Goal: Information Seeking & Learning: Learn about a topic

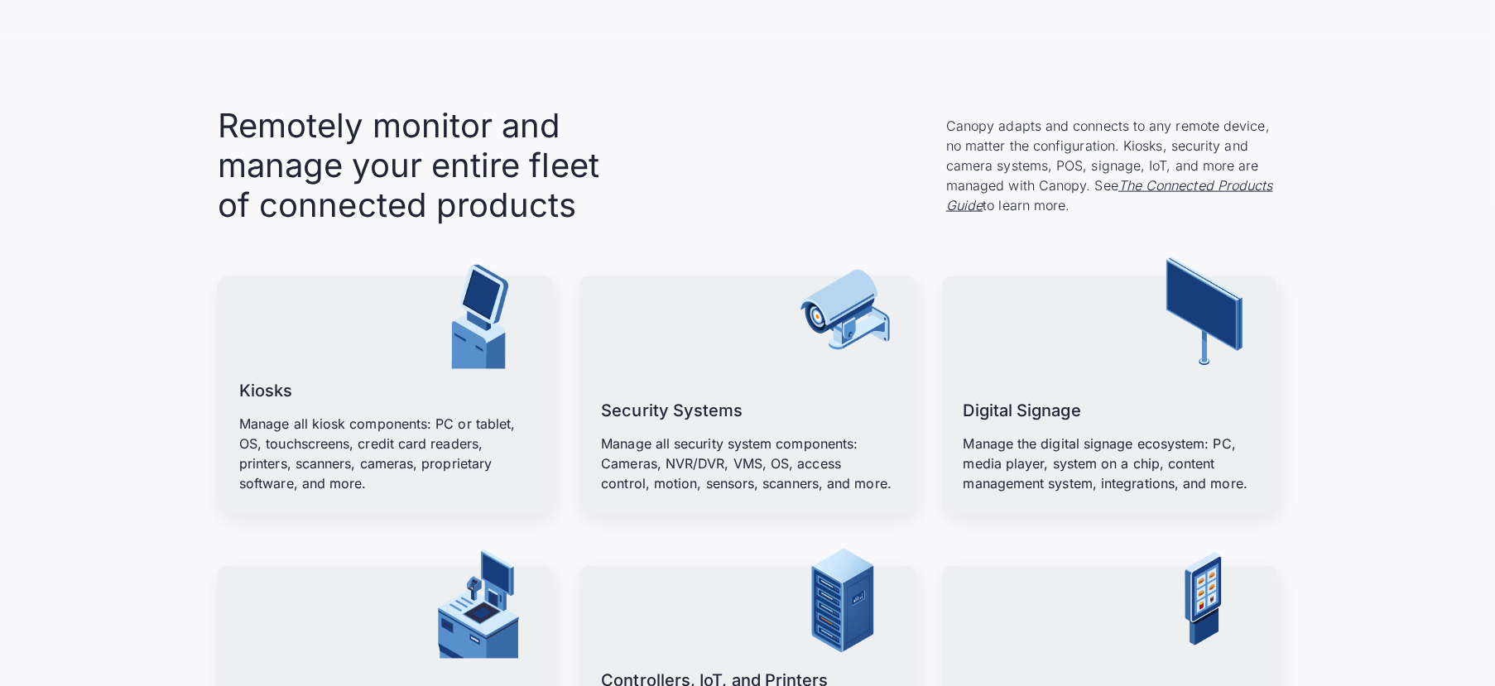
scroll to position [1904, 0]
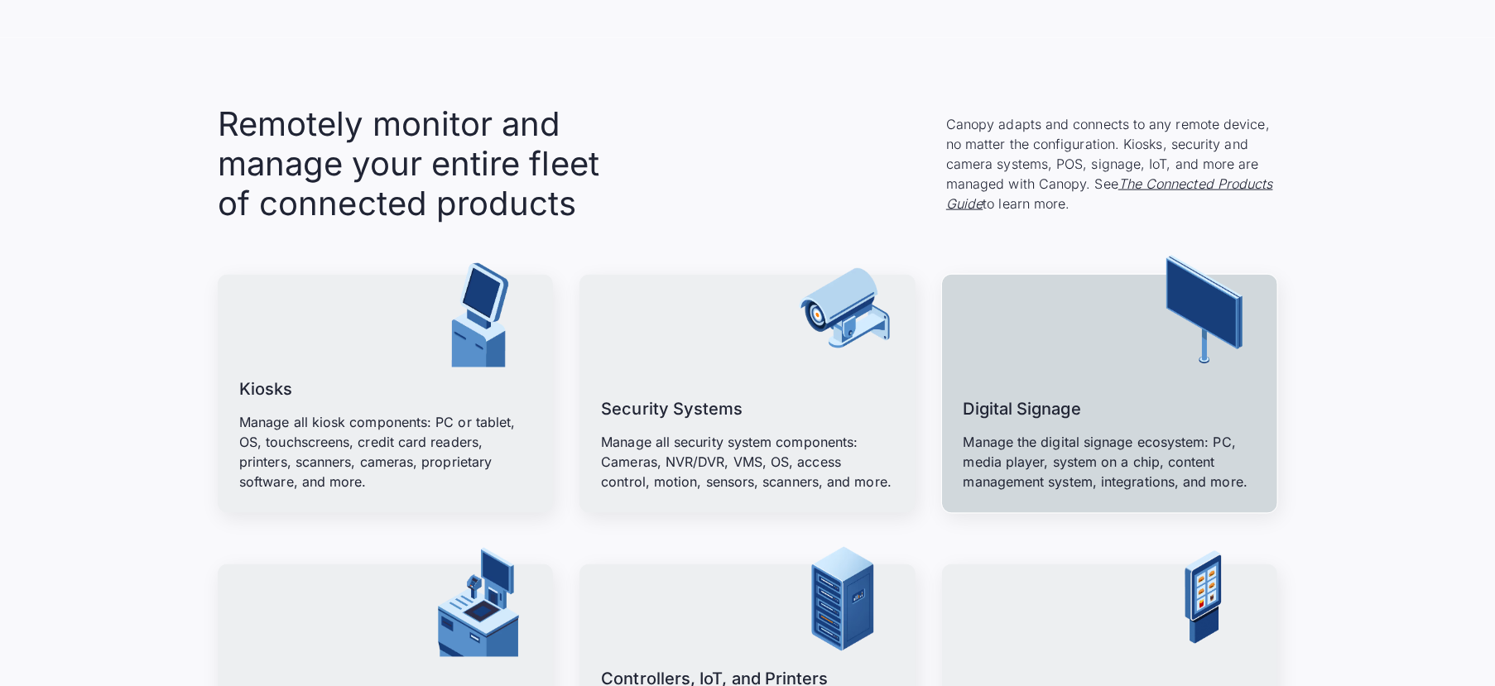
click at [1124, 390] on div "Digital Signage Manage the digital signage ecosystem: PC, media player, system …" at bounding box center [1110, 434] width 292 height 116
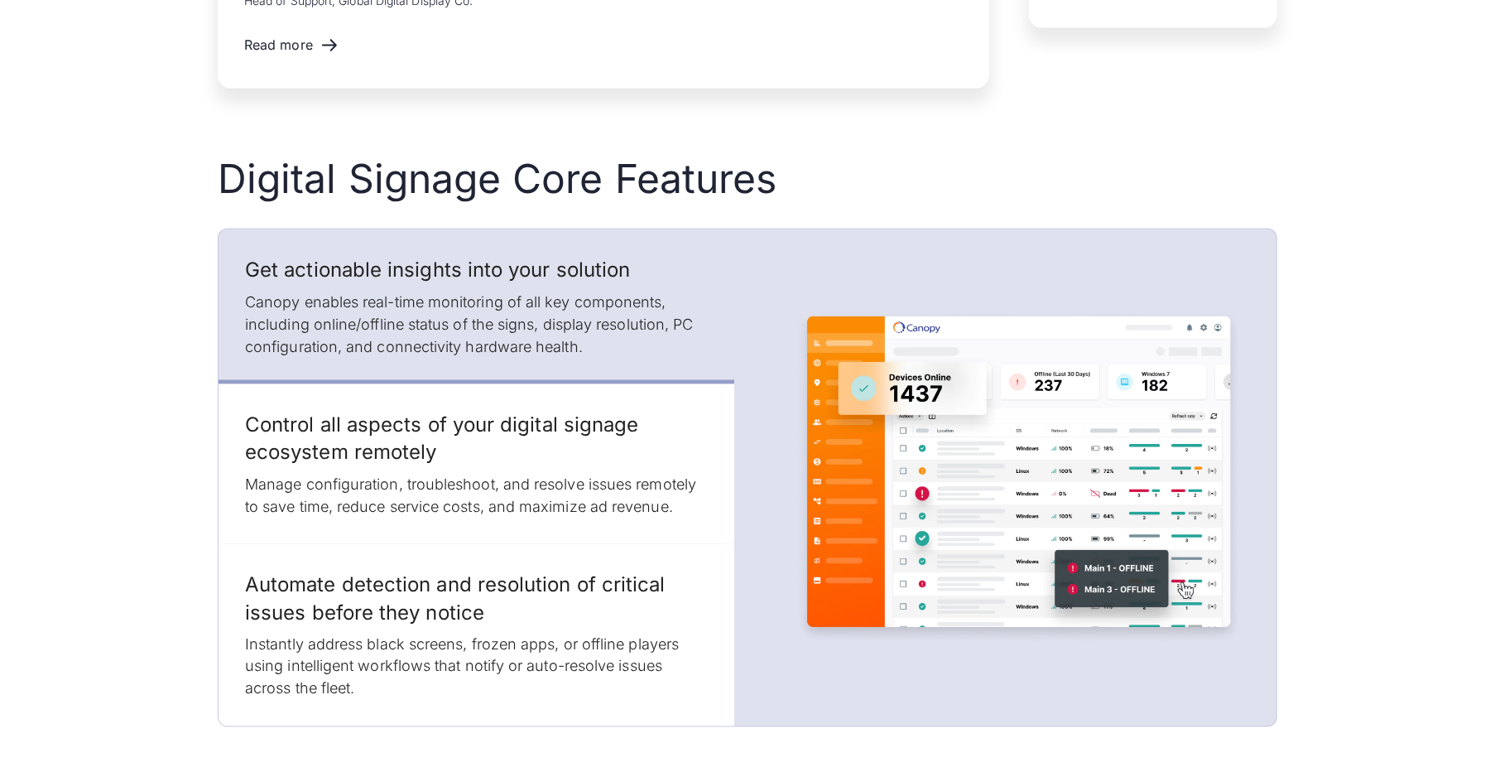
scroll to position [1987, 0]
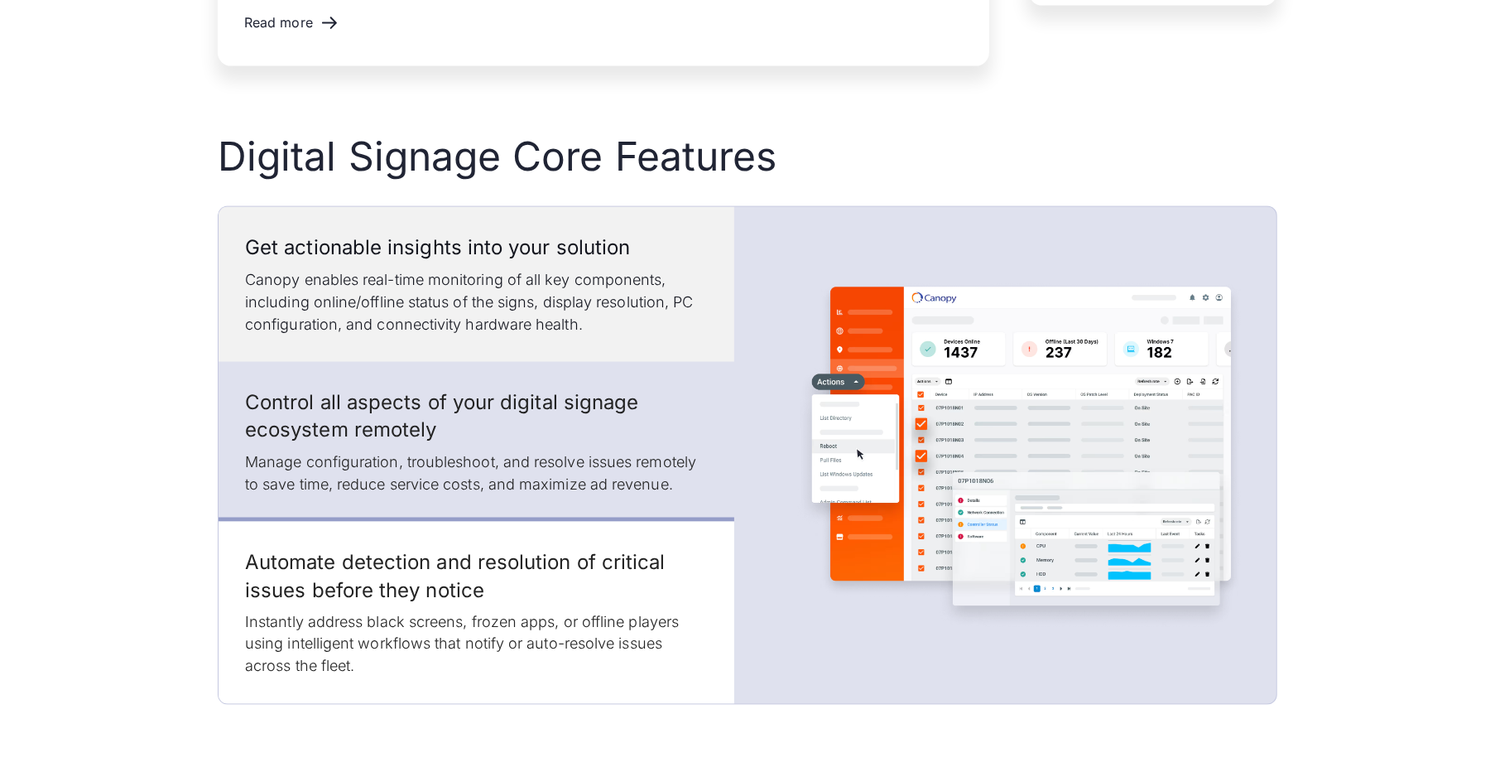
click at [523, 280] on p "Canopy enables real-time monitoring of all key components, including online/off…" at bounding box center [476, 301] width 463 height 67
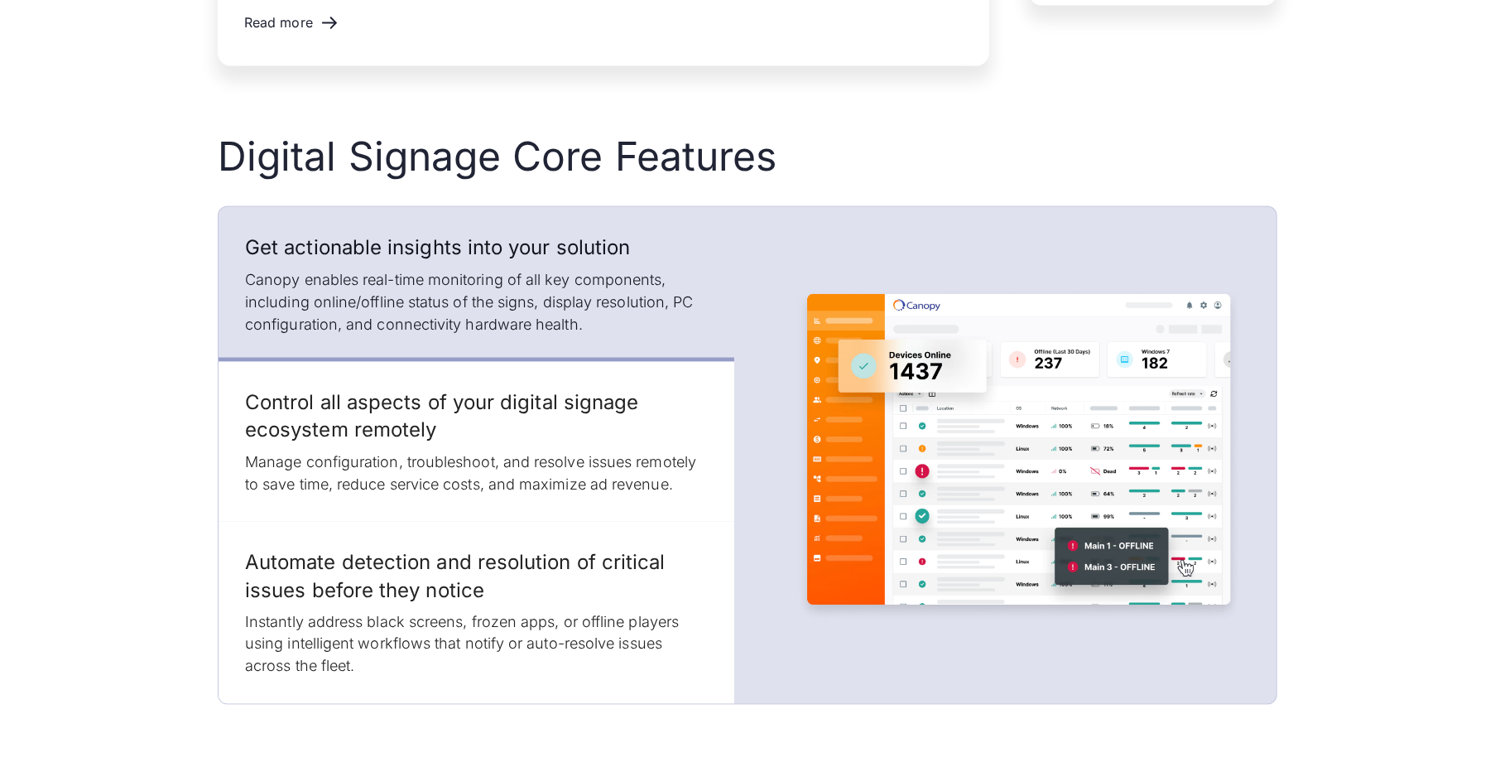
click at [378, 358] on div at bounding box center [477, 360] width 516 height 4
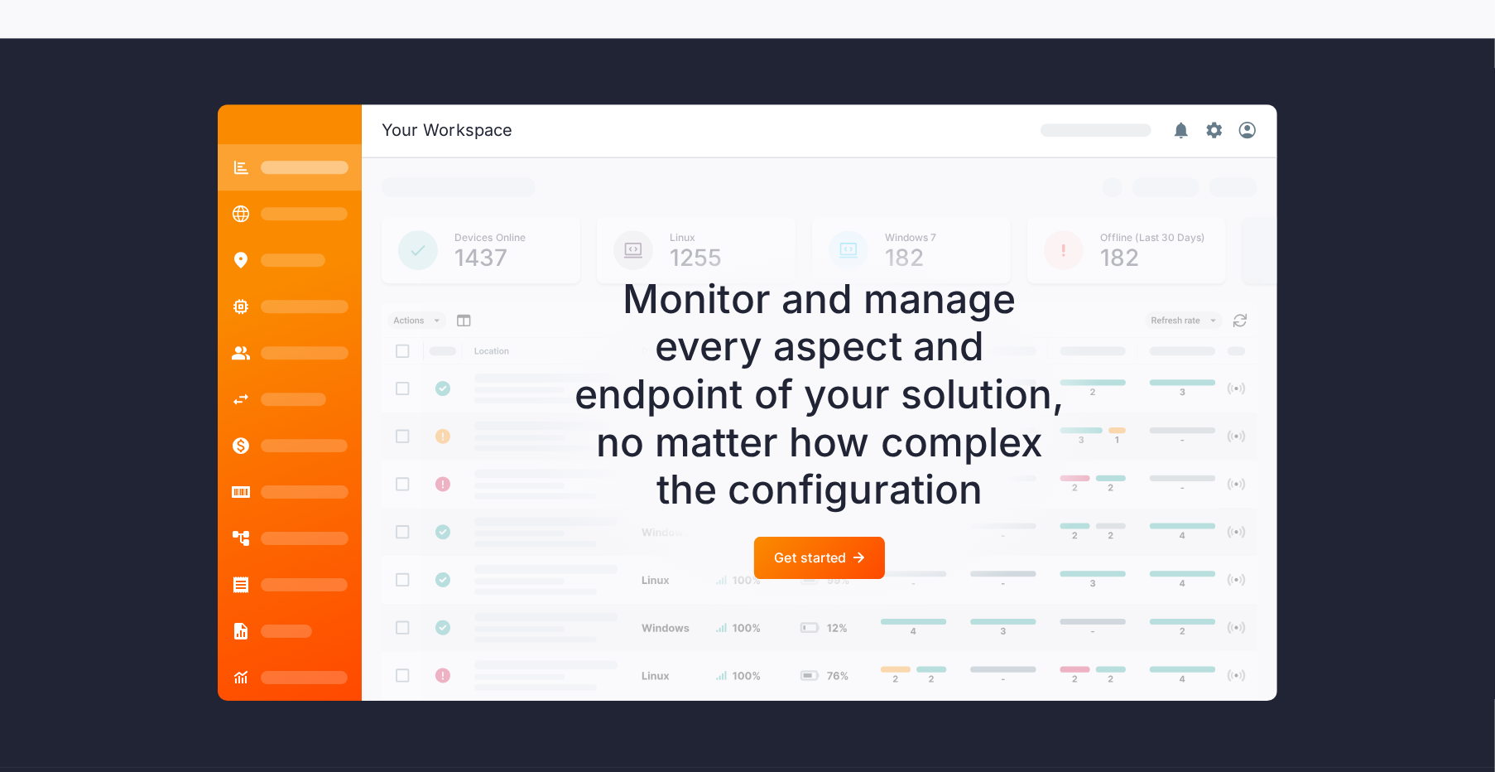
scroll to position [4223, 0]
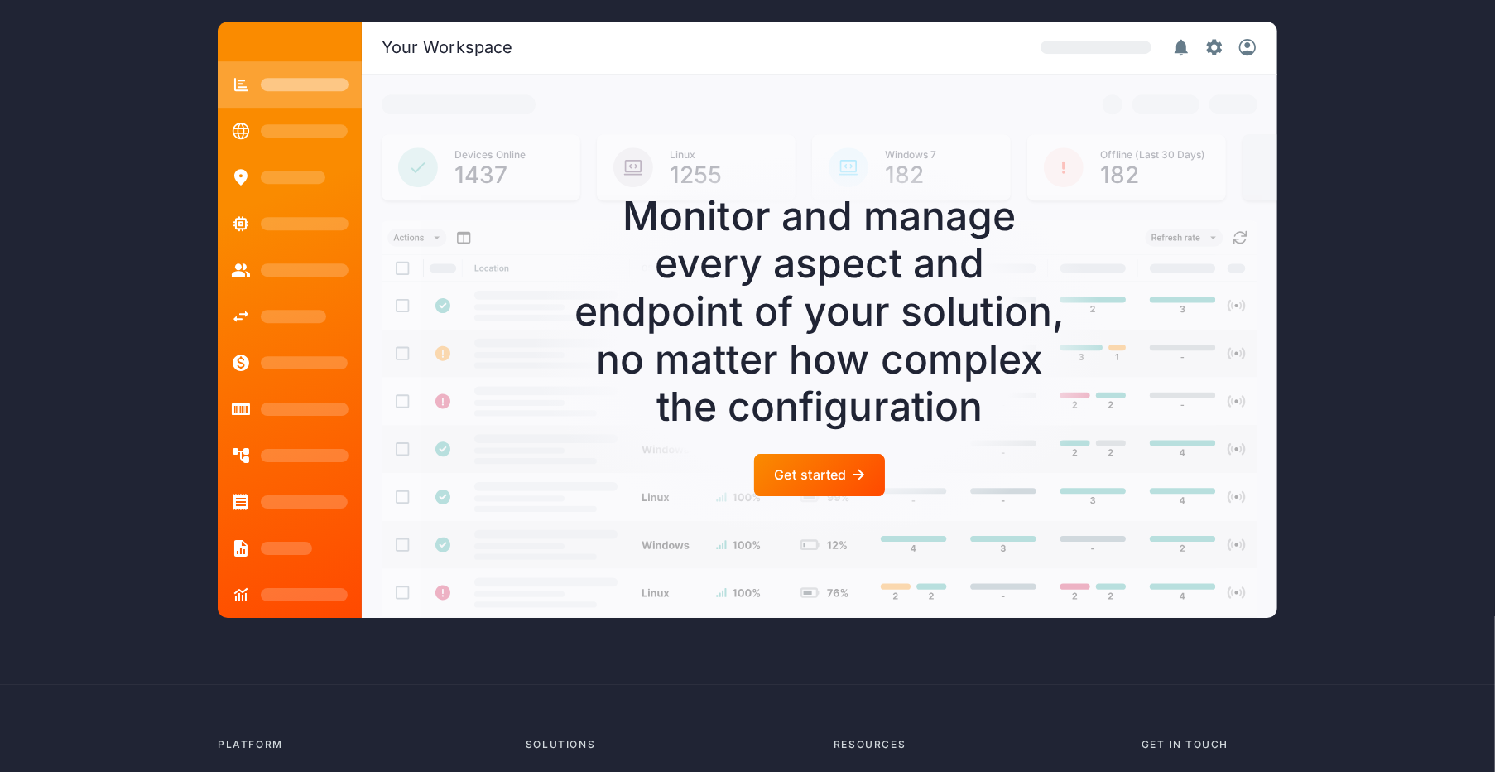
click at [839, 467] on div "Get started" at bounding box center [810, 475] width 73 height 16
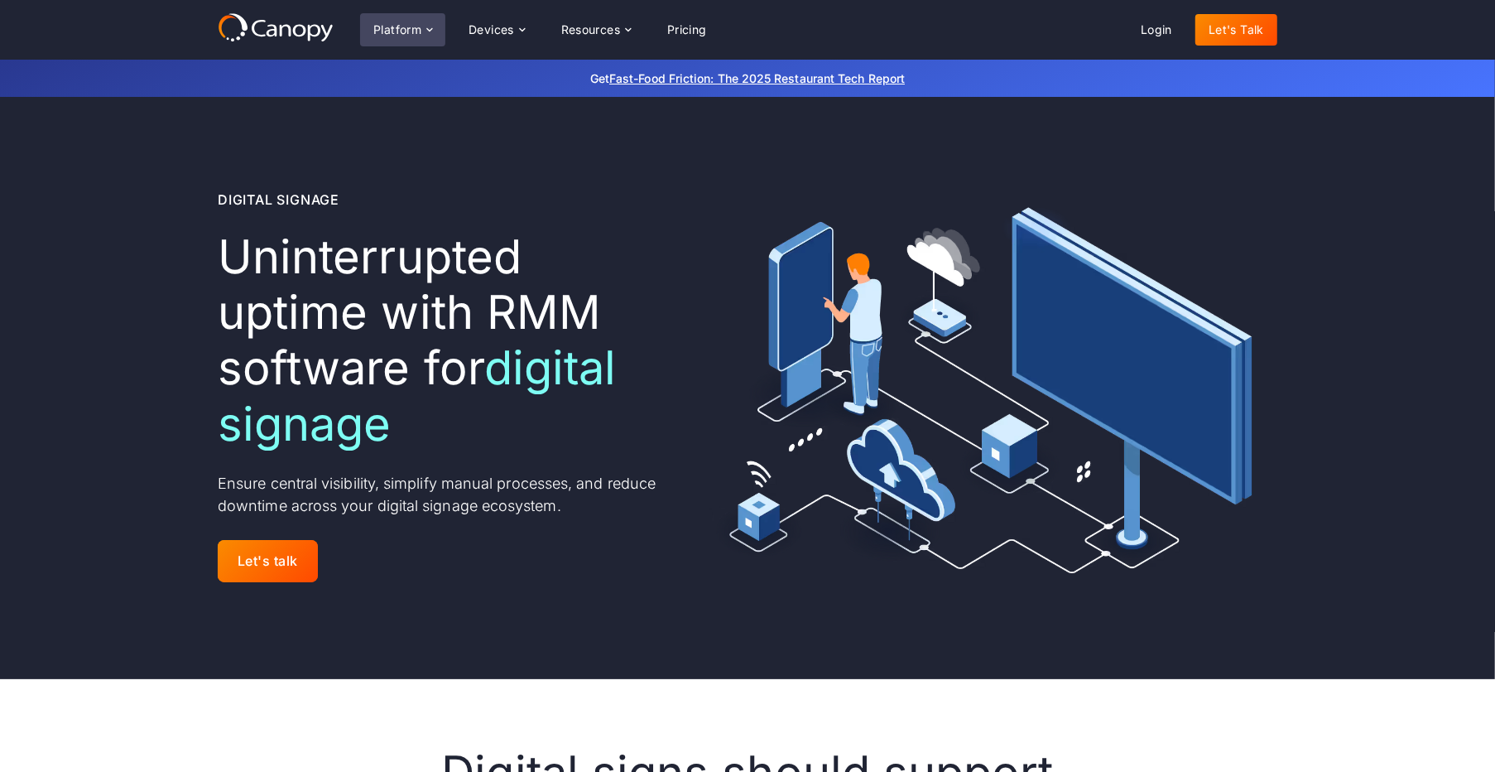
click at [401, 24] on div "Platform" at bounding box center [397, 30] width 48 height 12
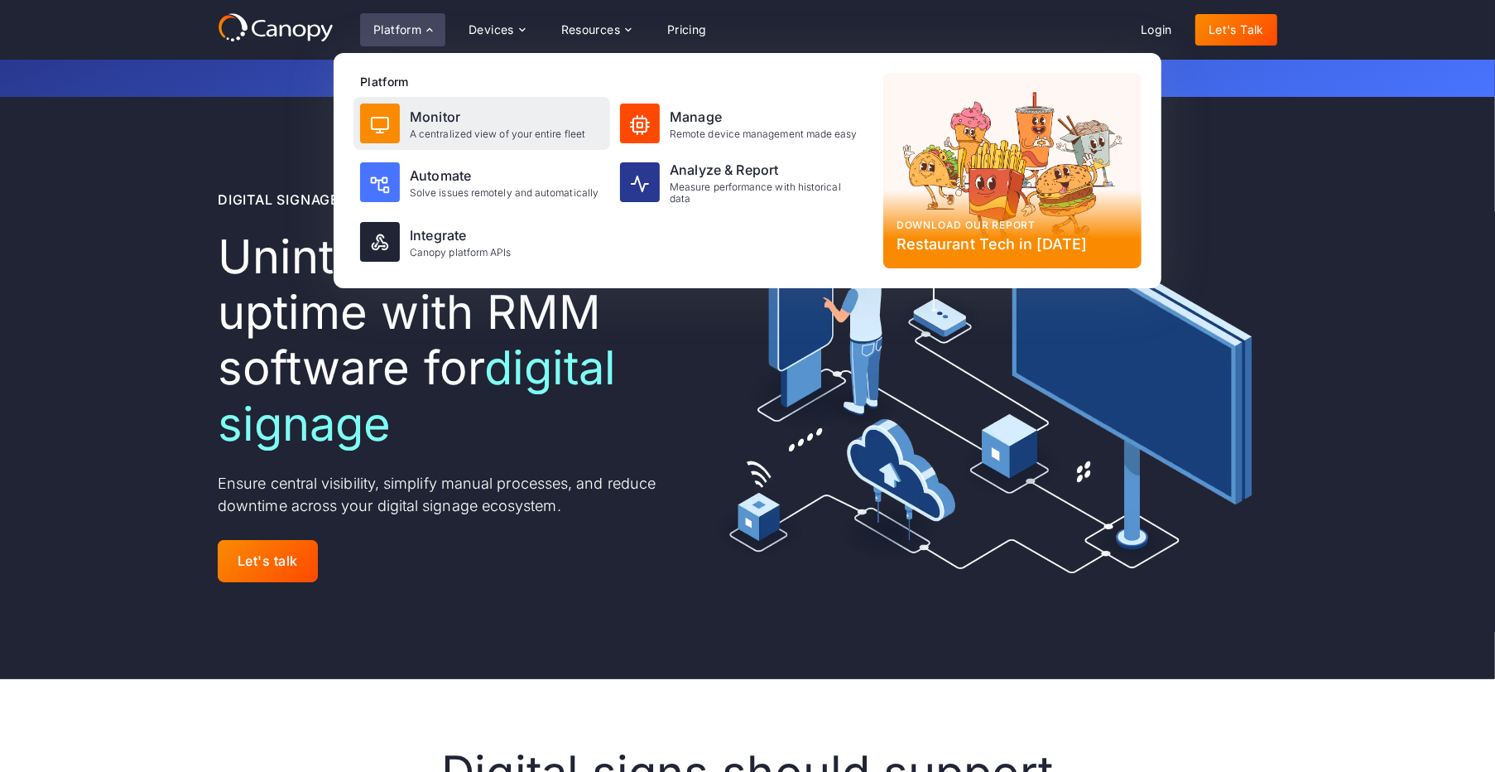
click at [415, 115] on div "Monitor" at bounding box center [498, 117] width 176 height 20
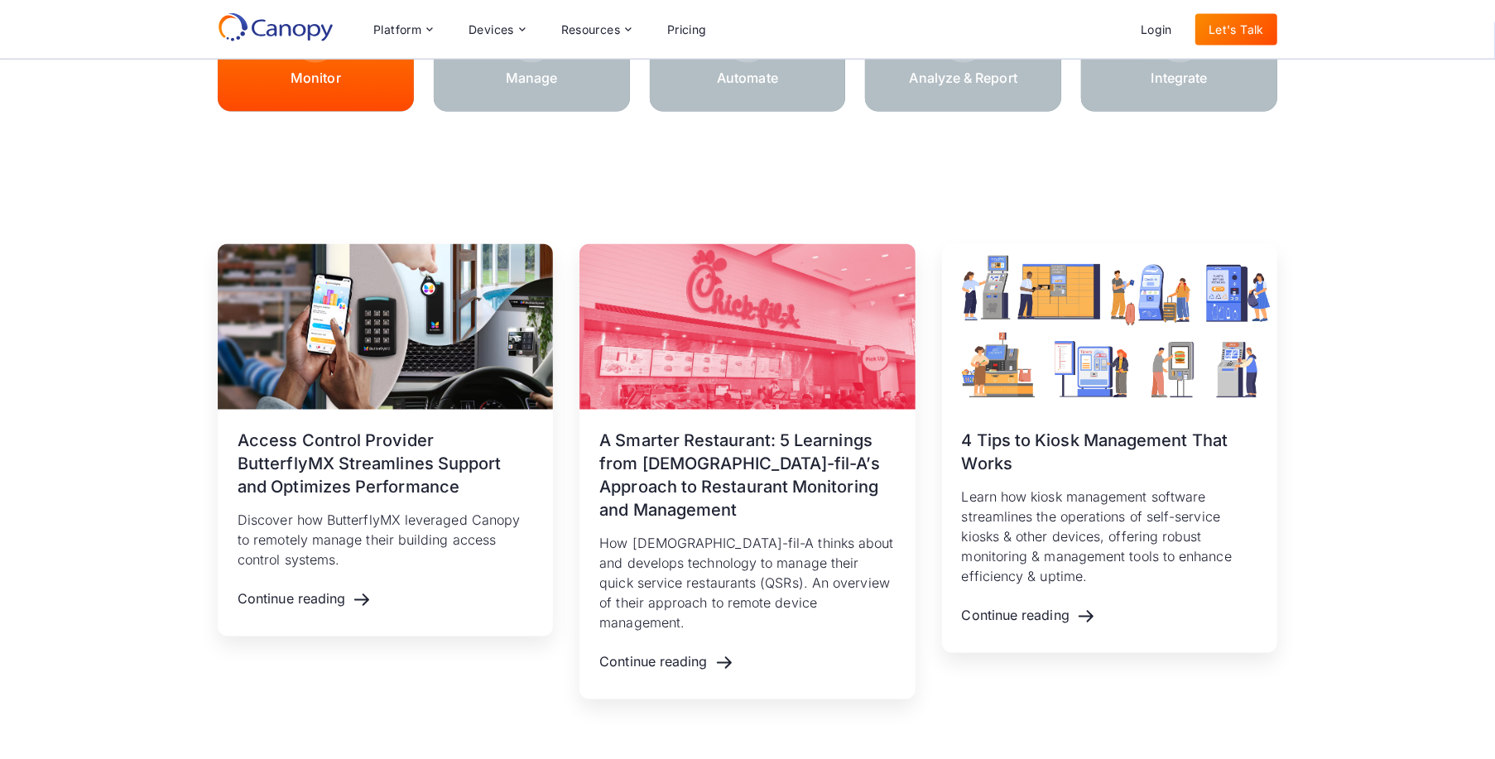
scroll to position [1987, 0]
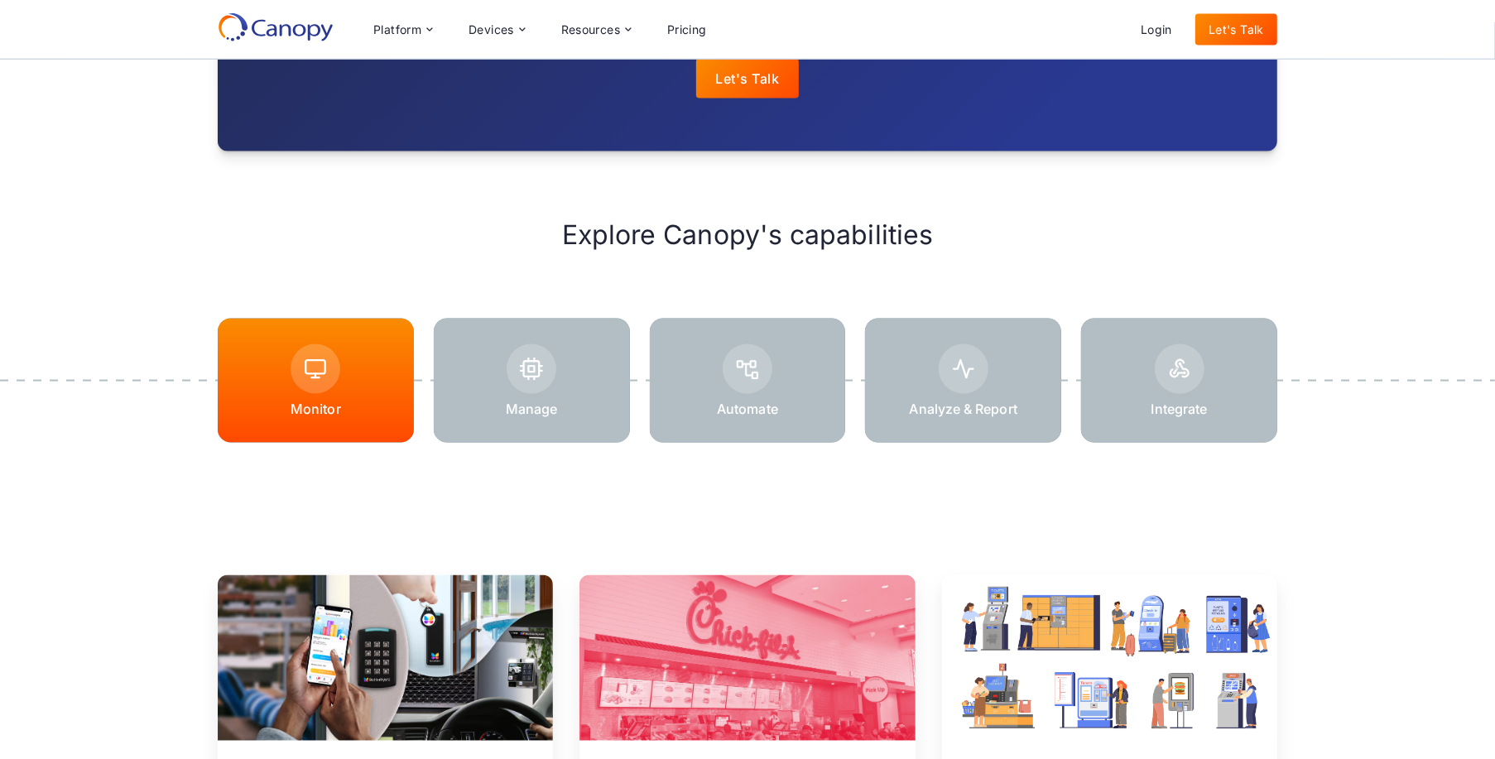
click at [560, 403] on div at bounding box center [532, 381] width 196 height 124
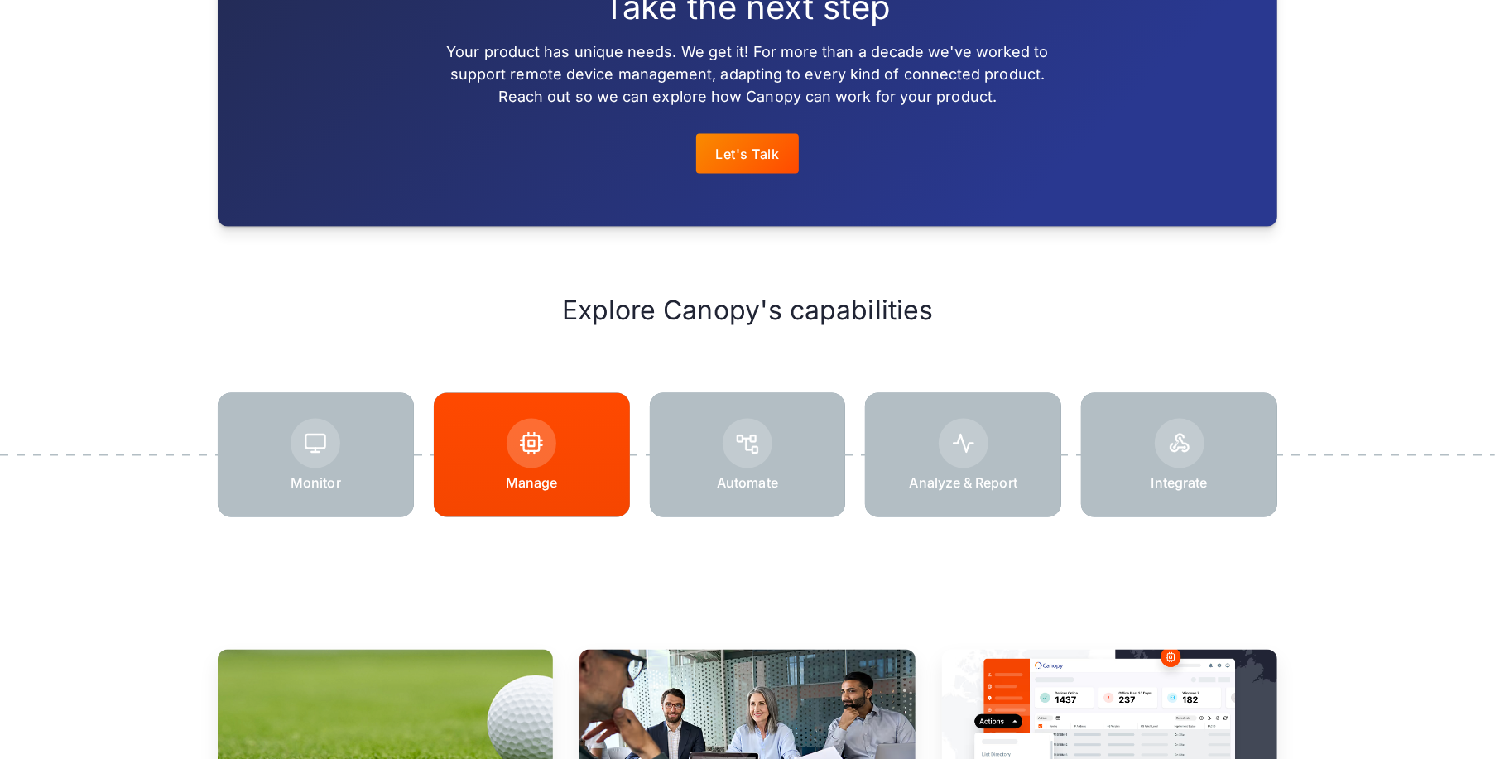
scroll to position [2153, 0]
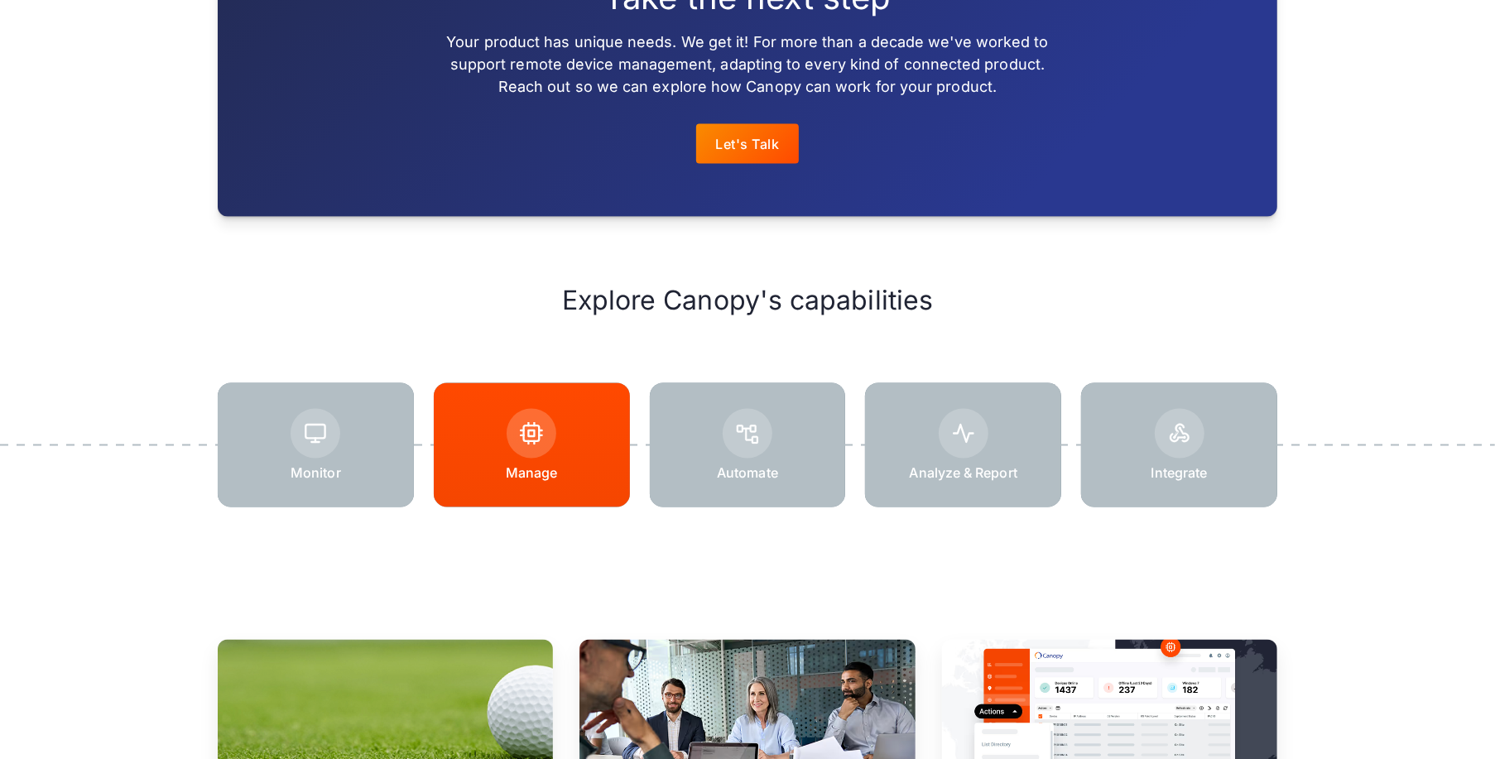
click at [971, 383] on div at bounding box center [963, 445] width 196 height 124
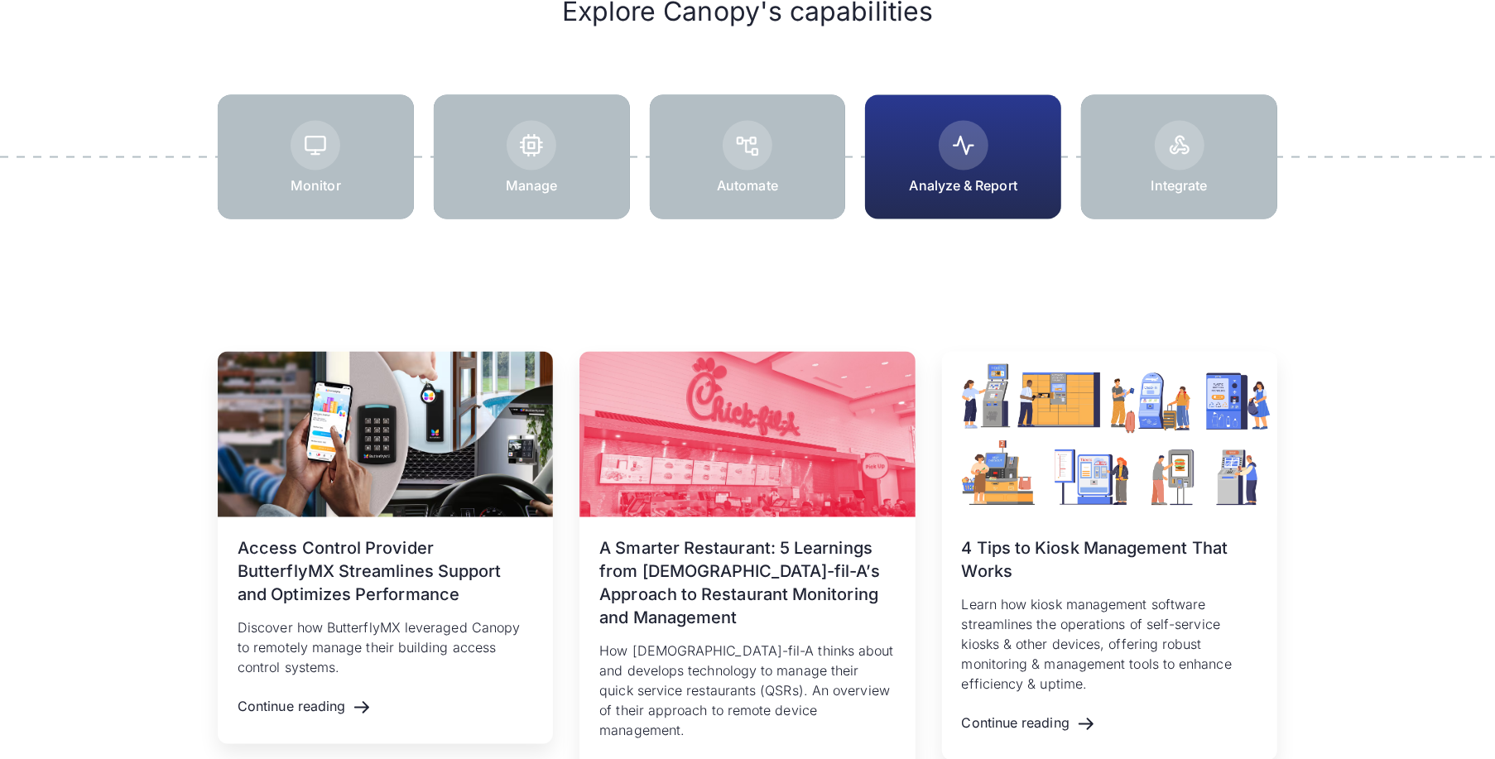
scroll to position [2318, 0]
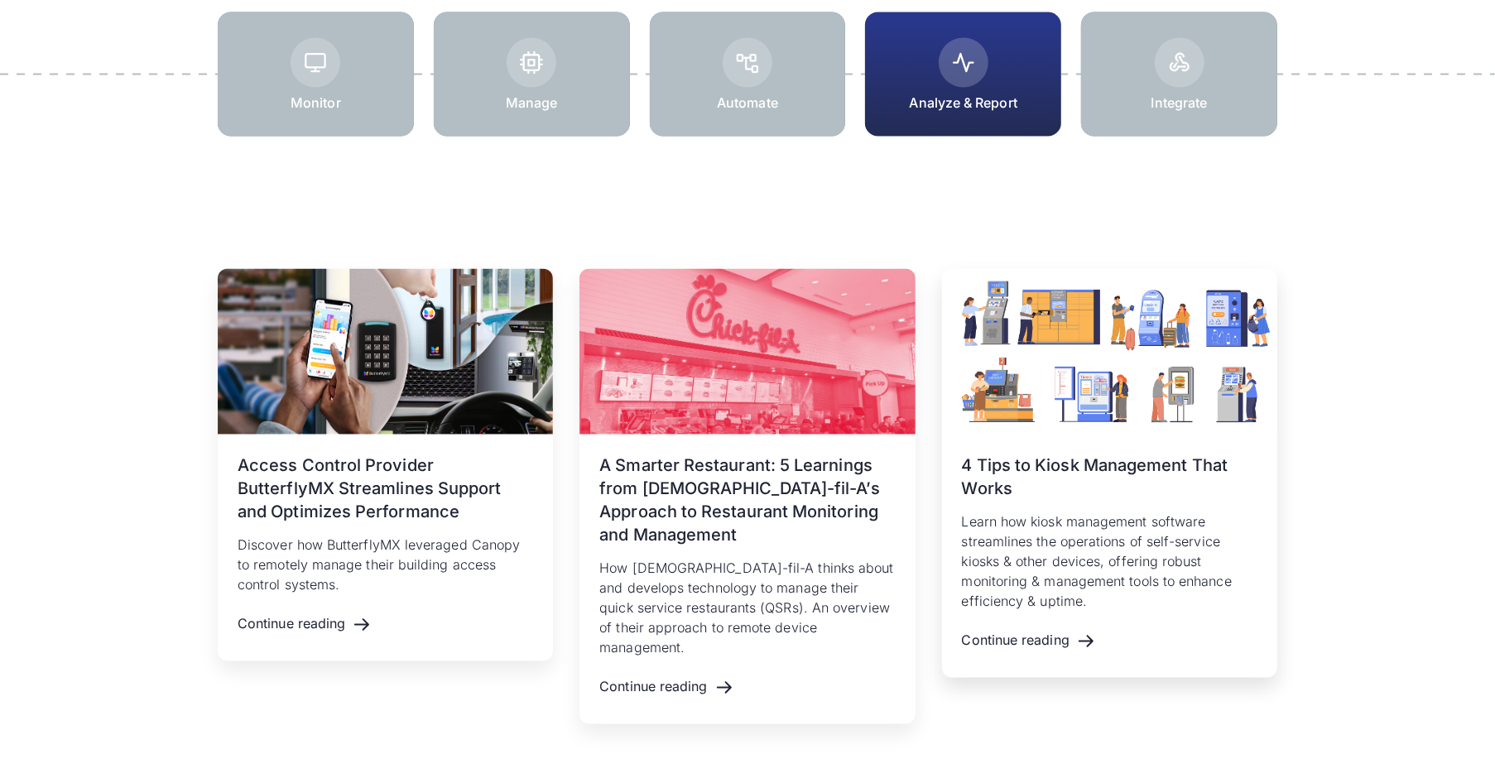
click at [1108, 463] on h3 "4 Tips to Kiosk Management That Works" at bounding box center [1110, 478] width 296 height 46
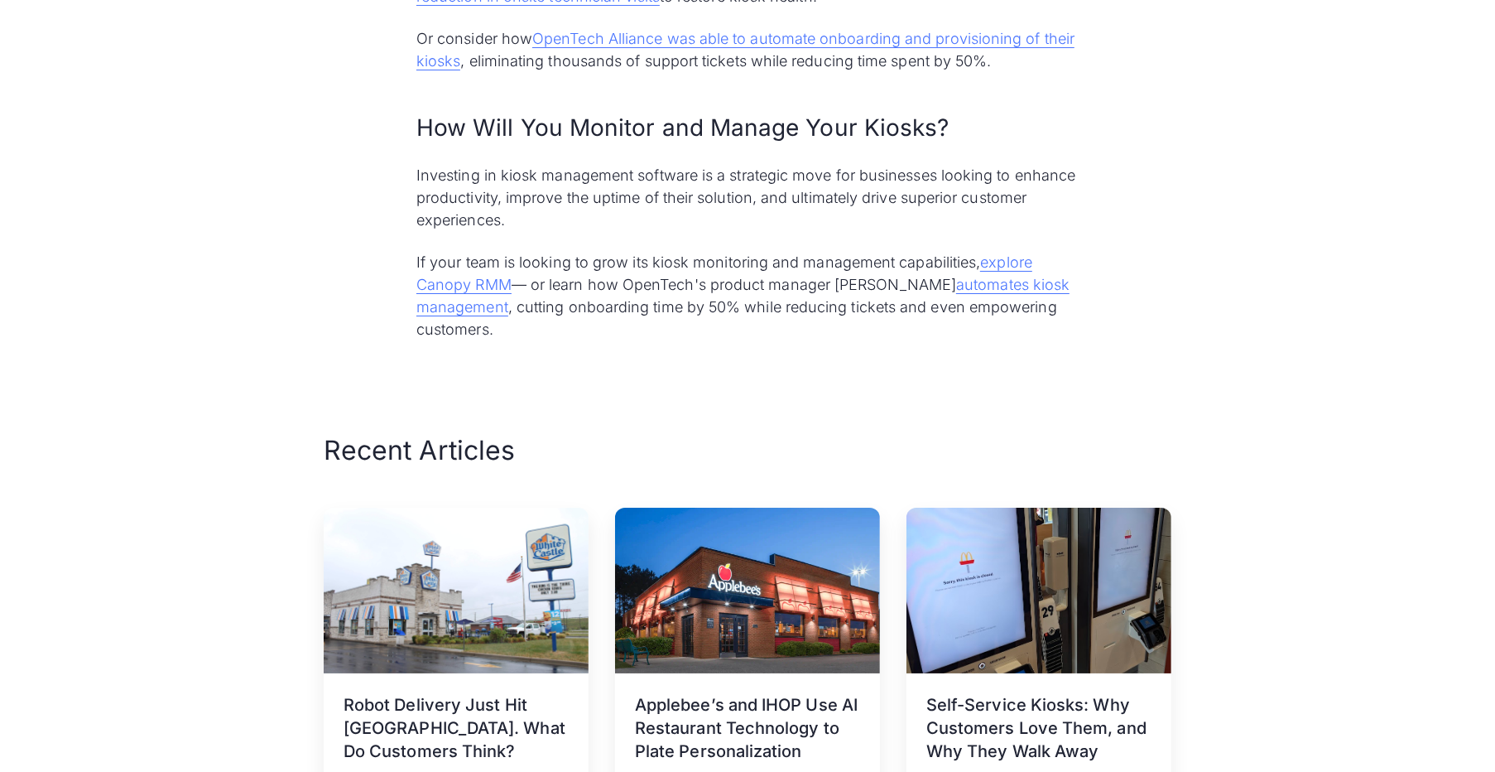
scroll to position [5216, 0]
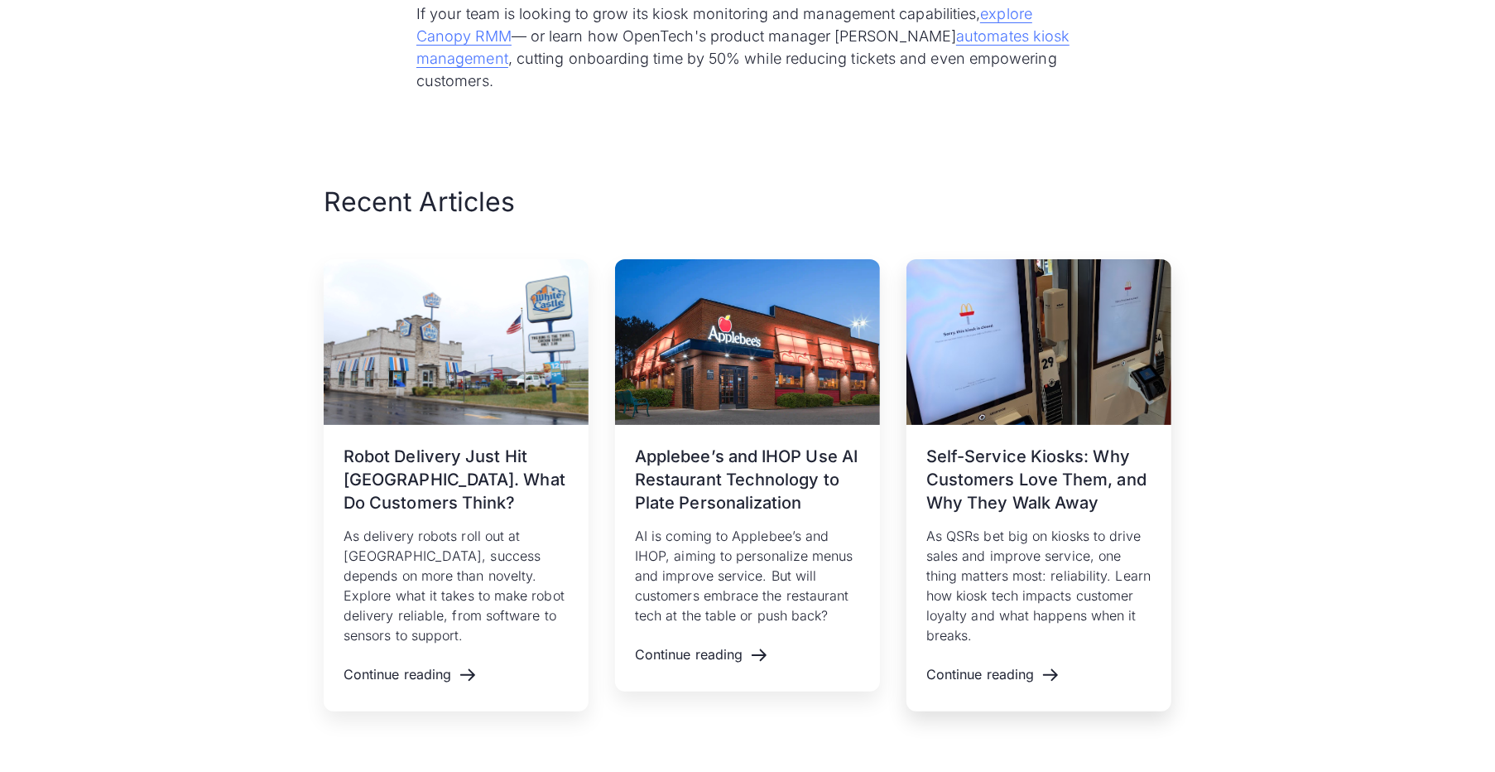
click at [1048, 472] on h3 "Self-Service Kiosks: Why Customers Love Them, and Why They Walk Away" at bounding box center [1038, 480] width 225 height 70
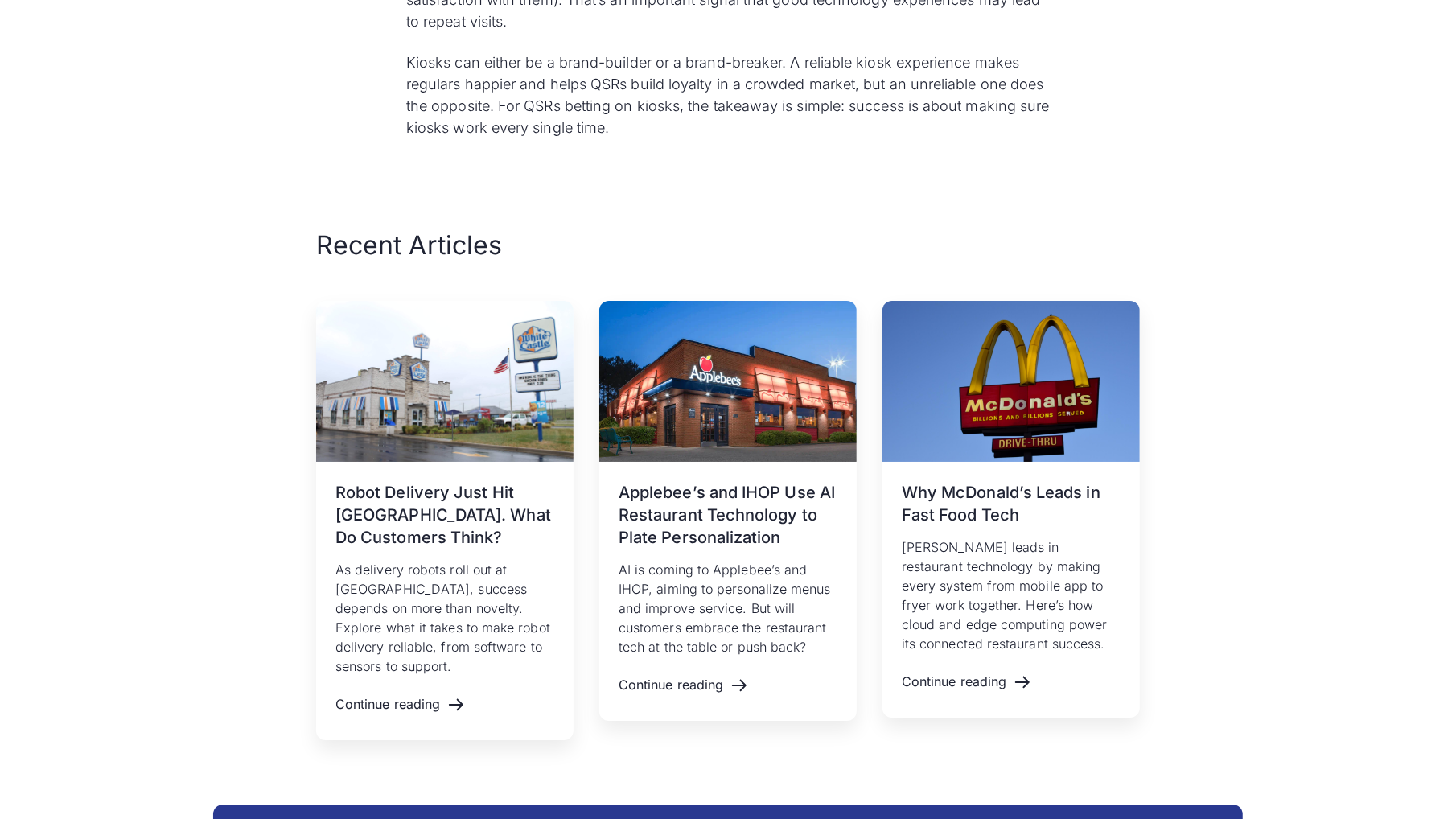
scroll to position [5068, 0]
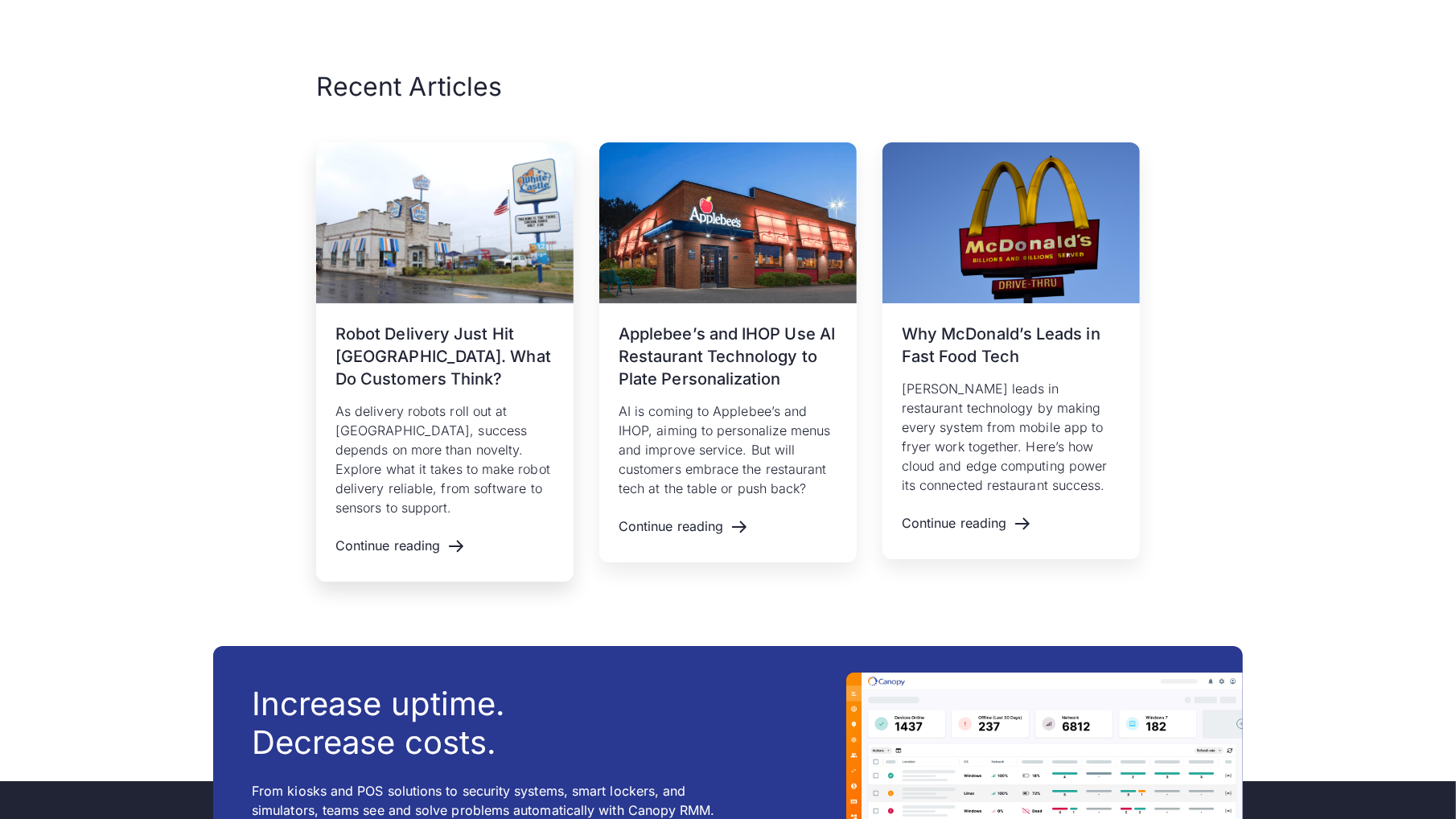
click at [423, 367] on h3 "Robot Delivery Just Hit [GEOGRAPHIC_DATA]. What Do Customers Think?" at bounding box center [444, 357] width 219 height 68
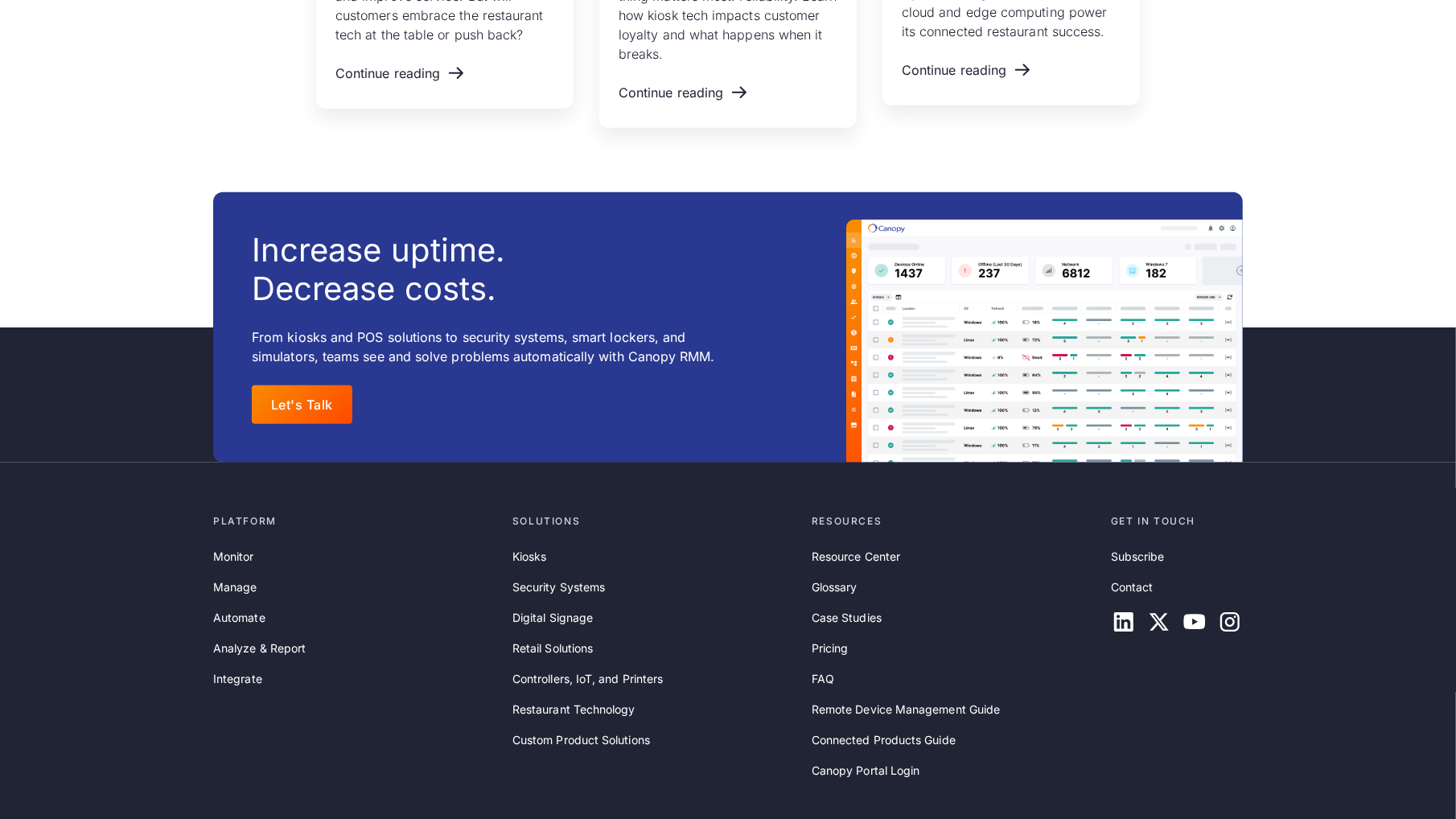
scroll to position [6291, 0]
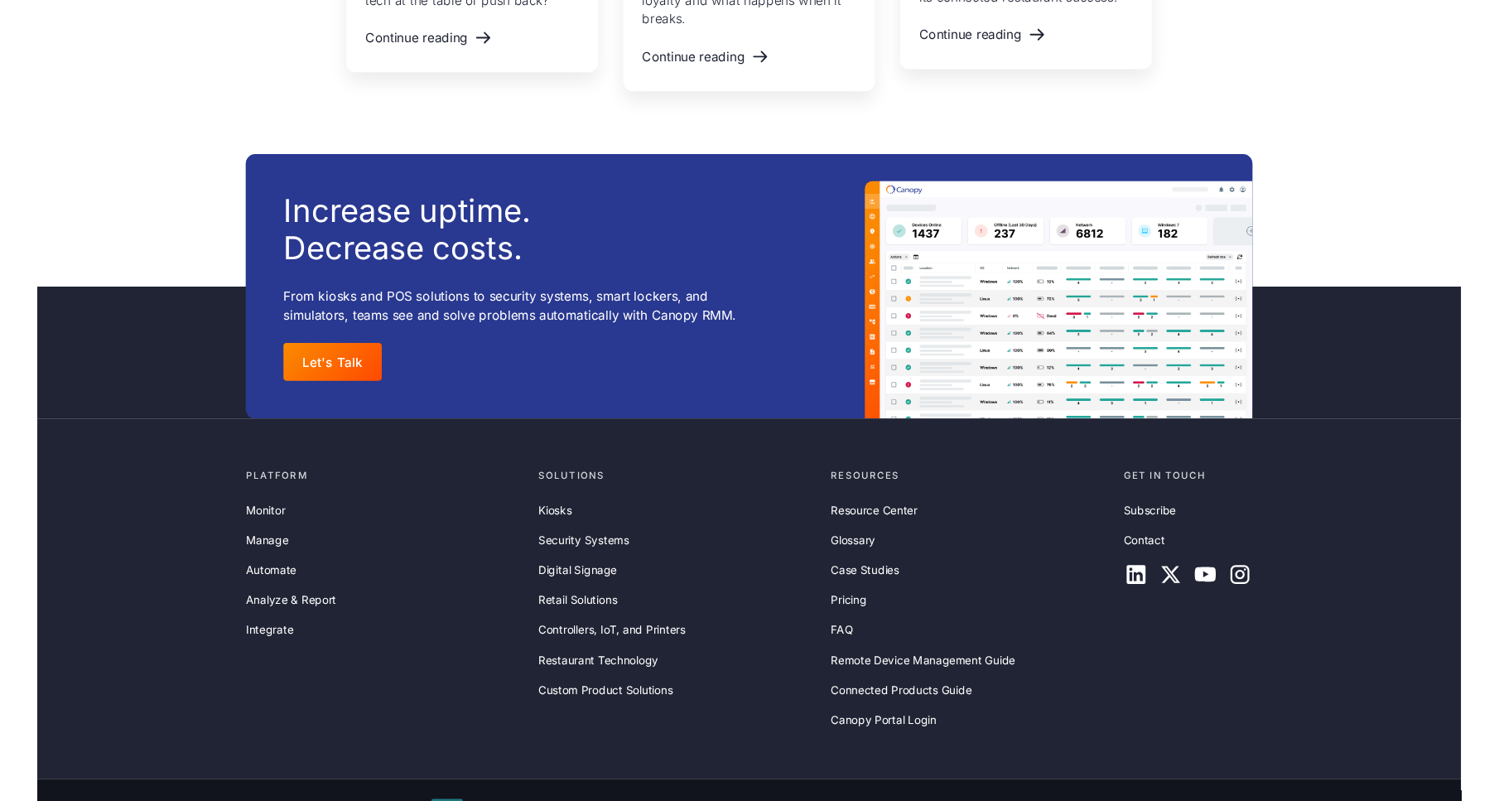
scroll to position [6442, 0]
